Goal: Information Seeking & Learning: Learn about a topic

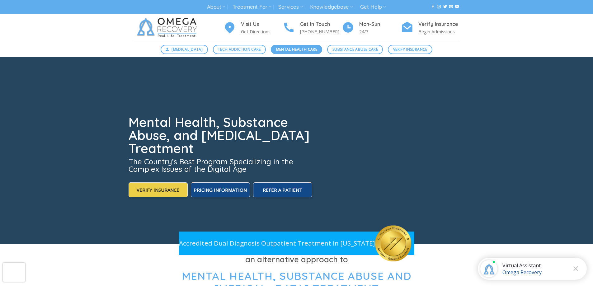
click at [299, 50] on span "Mental Health Care" at bounding box center [296, 49] width 41 height 6
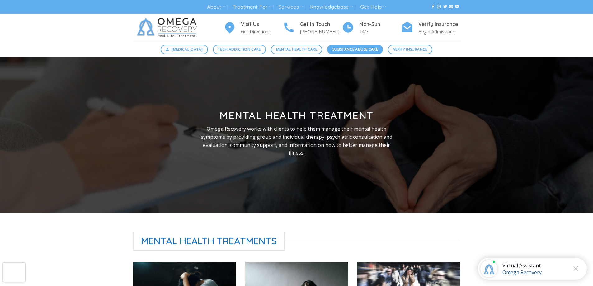
click at [347, 48] on span "Substance Abuse Care" at bounding box center [355, 49] width 45 height 6
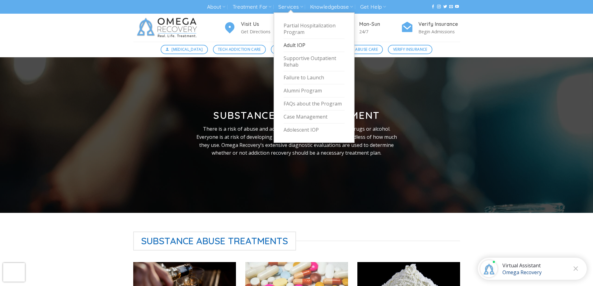
click at [291, 45] on link "Adult IOP" at bounding box center [314, 45] width 61 height 13
